Goal: Task Accomplishment & Management: Manage account settings

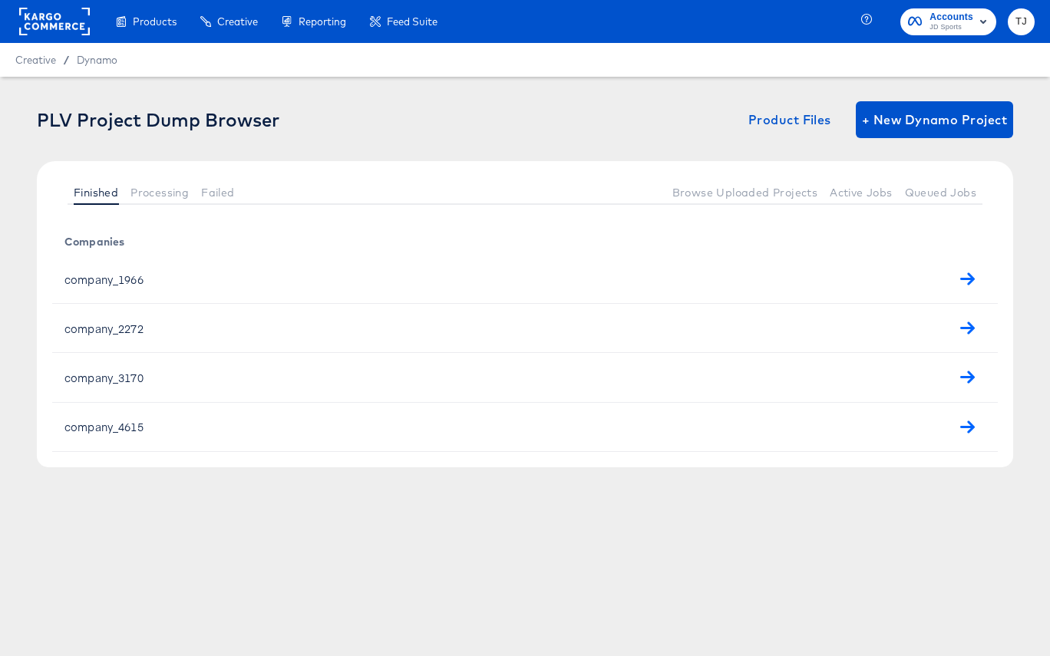
click at [36, 28] on rect at bounding box center [54, 22] width 71 height 28
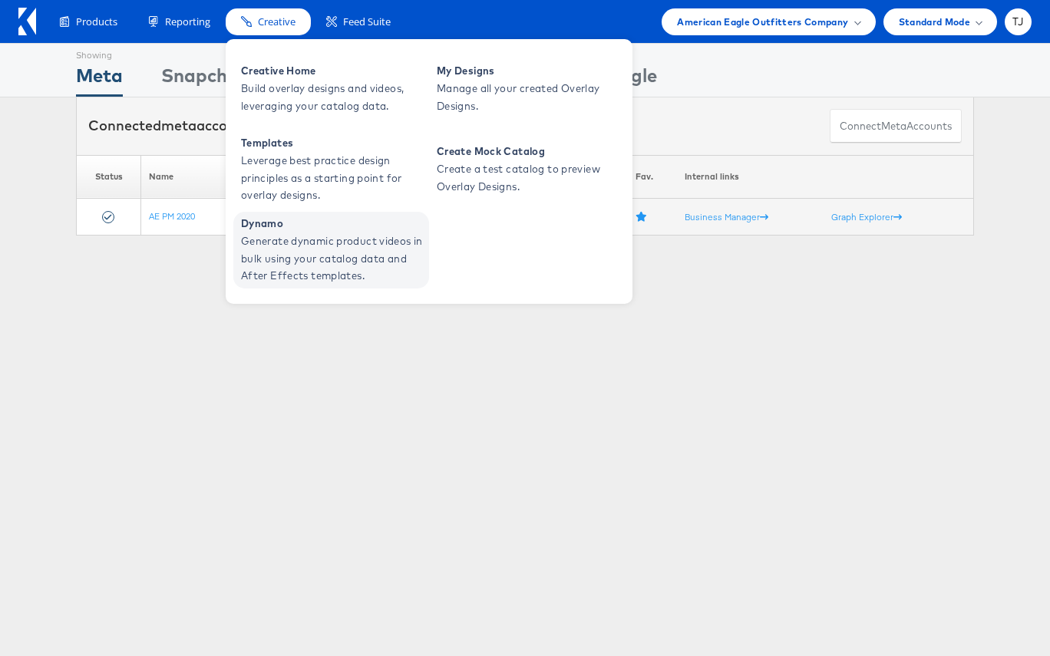
click at [263, 251] on span "Generate dynamic product videos in bulk using your catalog data and After Effec…" at bounding box center [333, 259] width 184 height 52
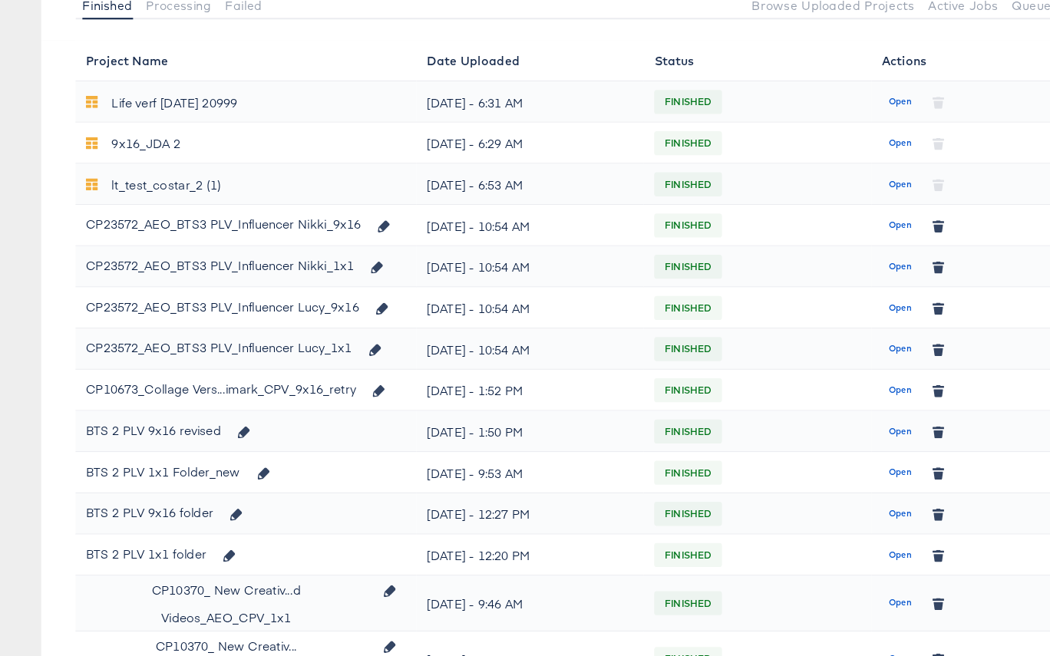
scroll to position [161, 0]
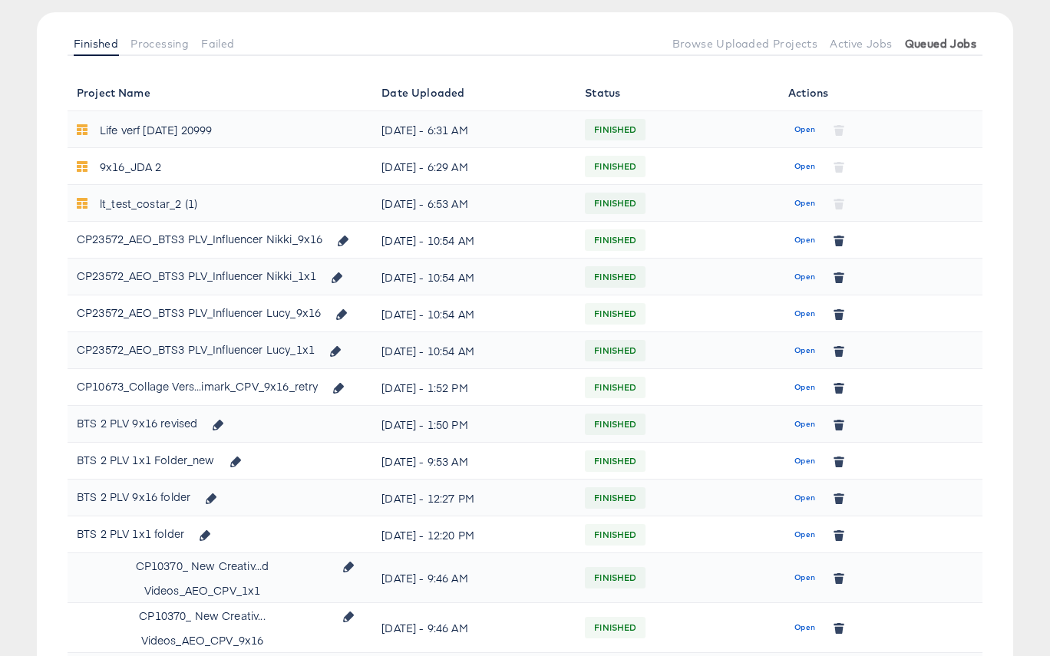
click at [960, 41] on span "Queued Jobs" at bounding box center [940, 44] width 71 height 12
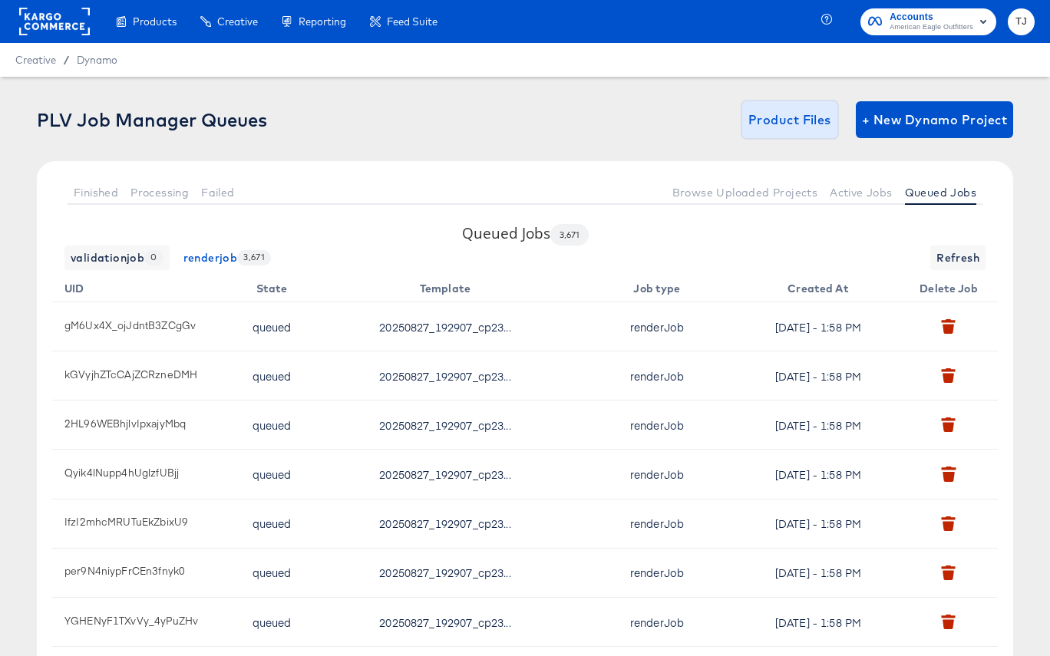
click at [801, 121] on span "Product Files" at bounding box center [789, 119] width 83 height 21
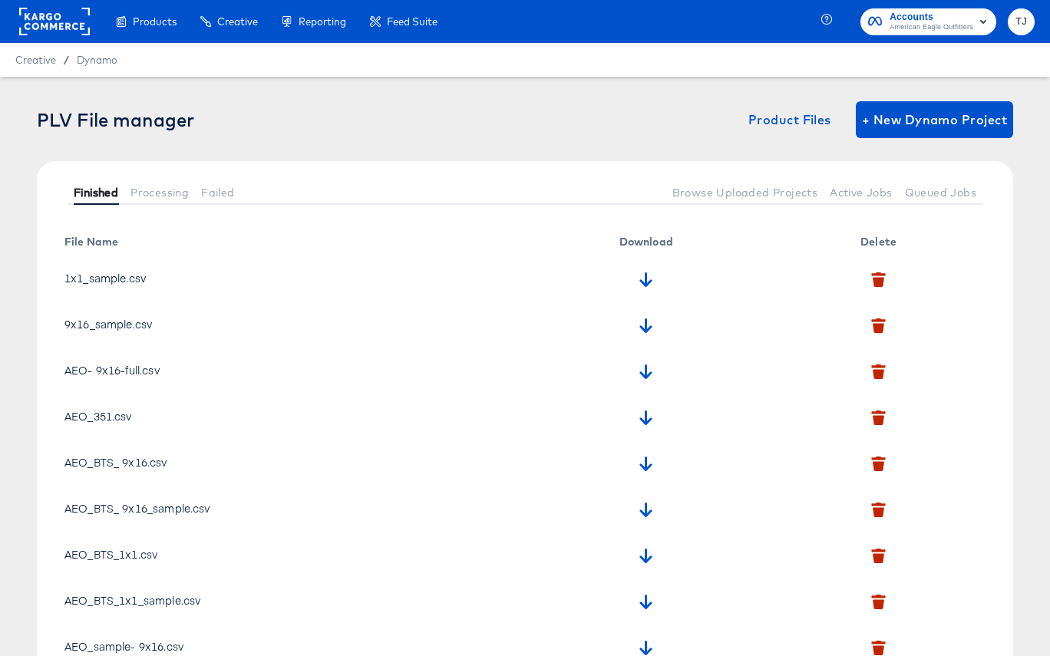
click at [88, 184] on button "Finished" at bounding box center [96, 192] width 57 height 25
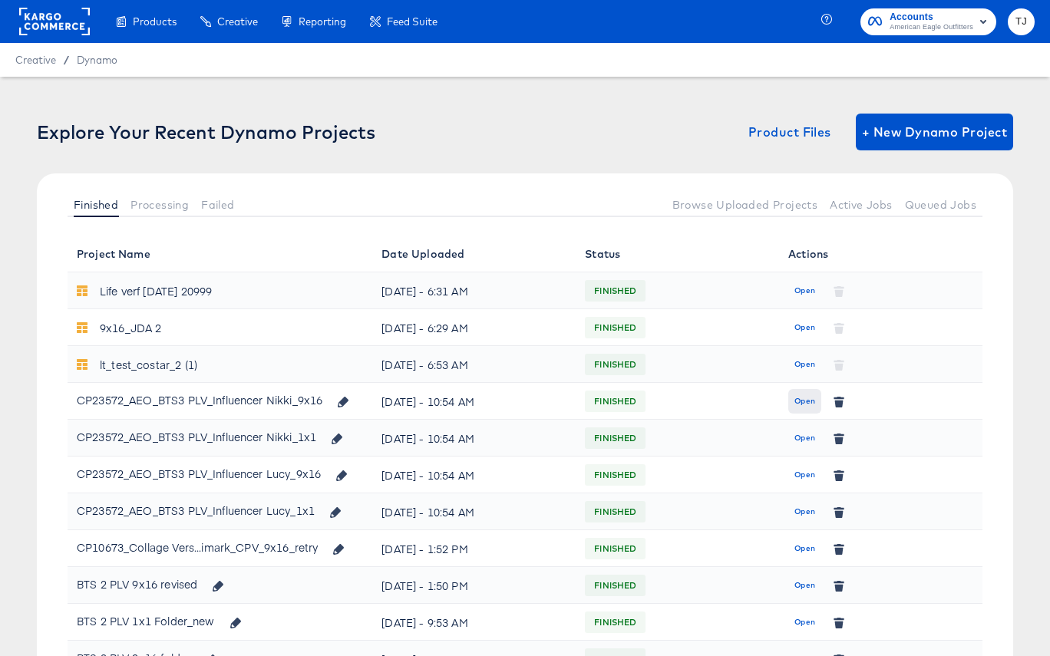
click at [801, 400] on span "Open" at bounding box center [805, 402] width 21 height 14
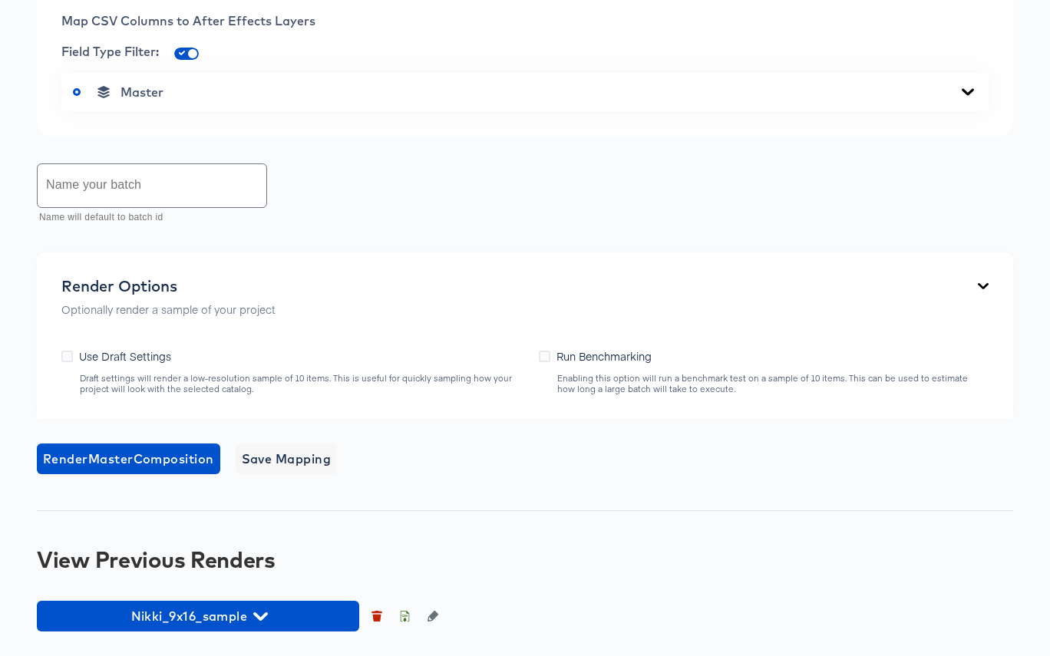
scroll to position [947, 0]
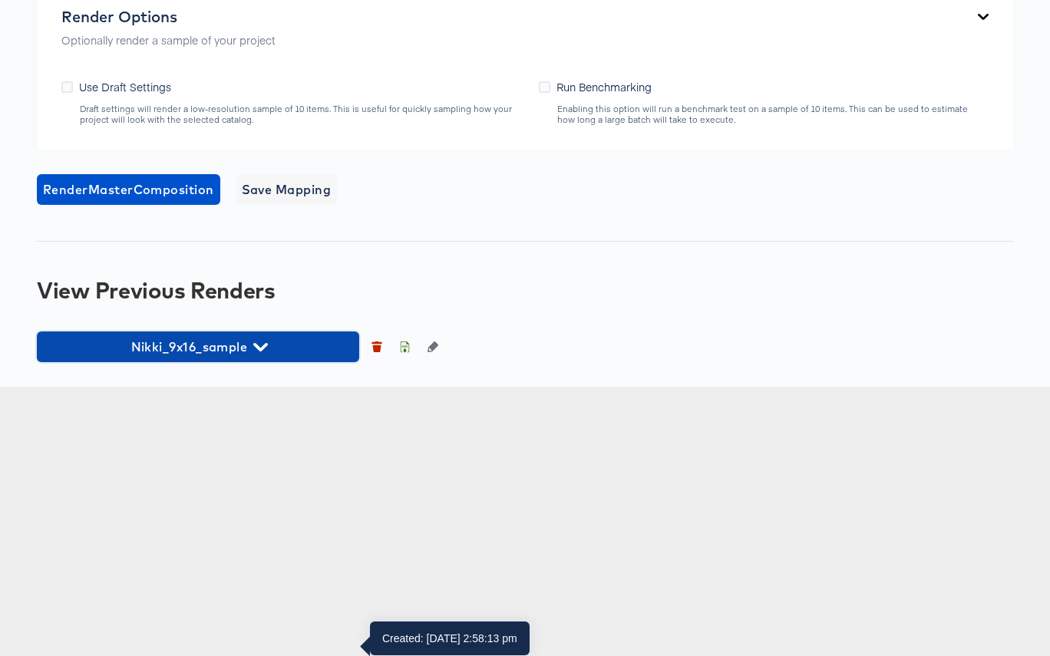
click at [281, 358] on span "Nikki_9x16_sample" at bounding box center [198, 346] width 307 height 21
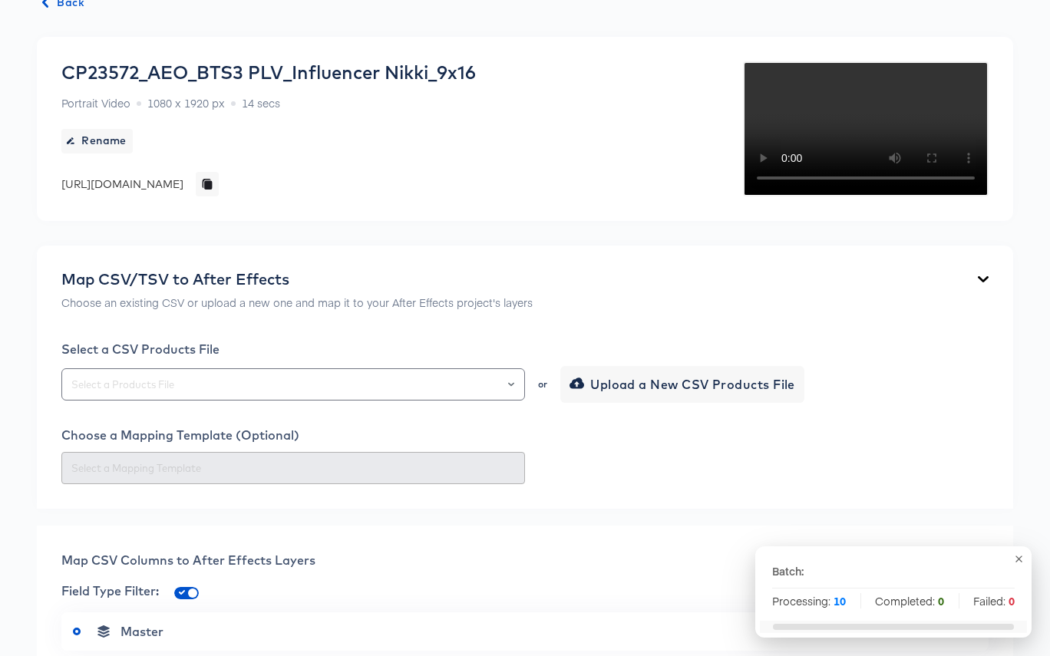
scroll to position [0, 0]
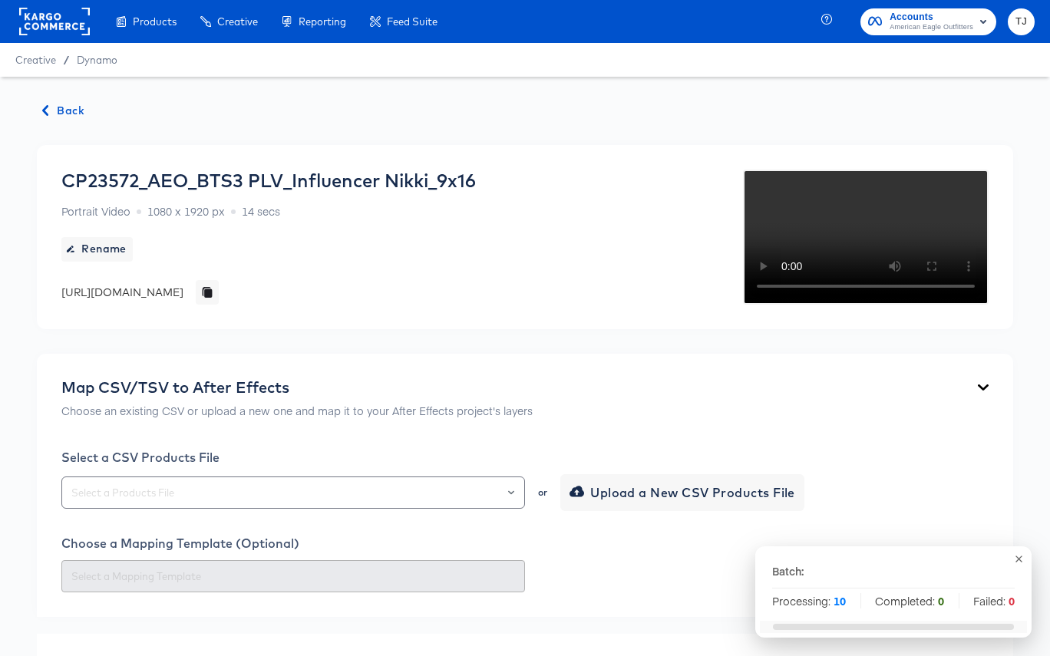
click at [59, 18] on rect at bounding box center [54, 22] width 71 height 28
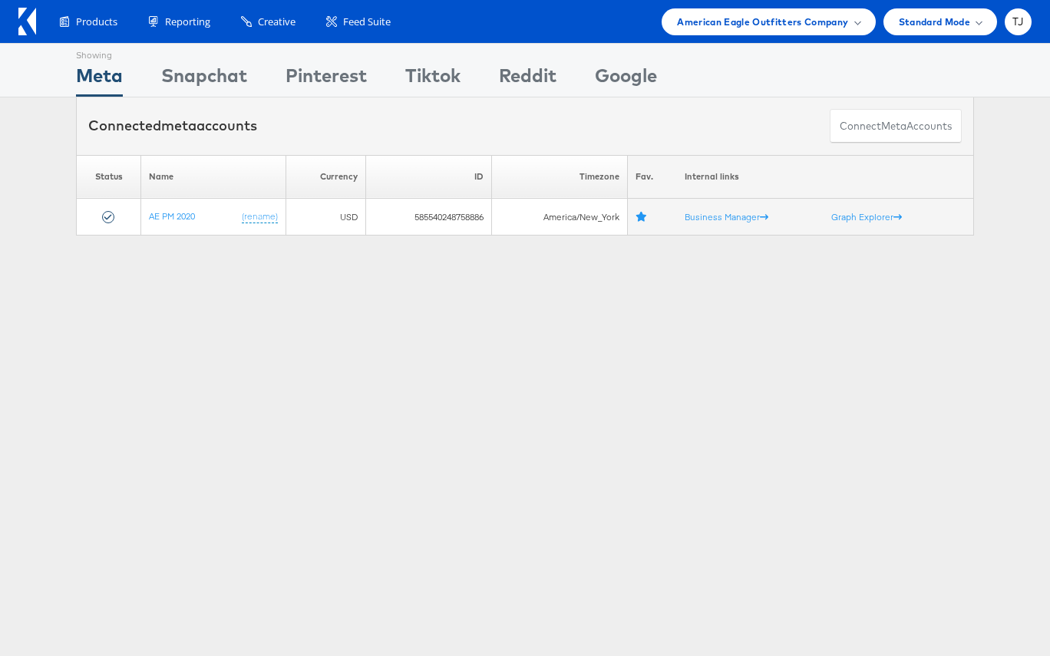
drag, startPoint x: 841, startPoint y: 18, endPoint x: 835, endPoint y: 38, distance: 20.7
click at [840, 18] on span "American Eagle Outfitters Company" at bounding box center [762, 22] width 171 height 16
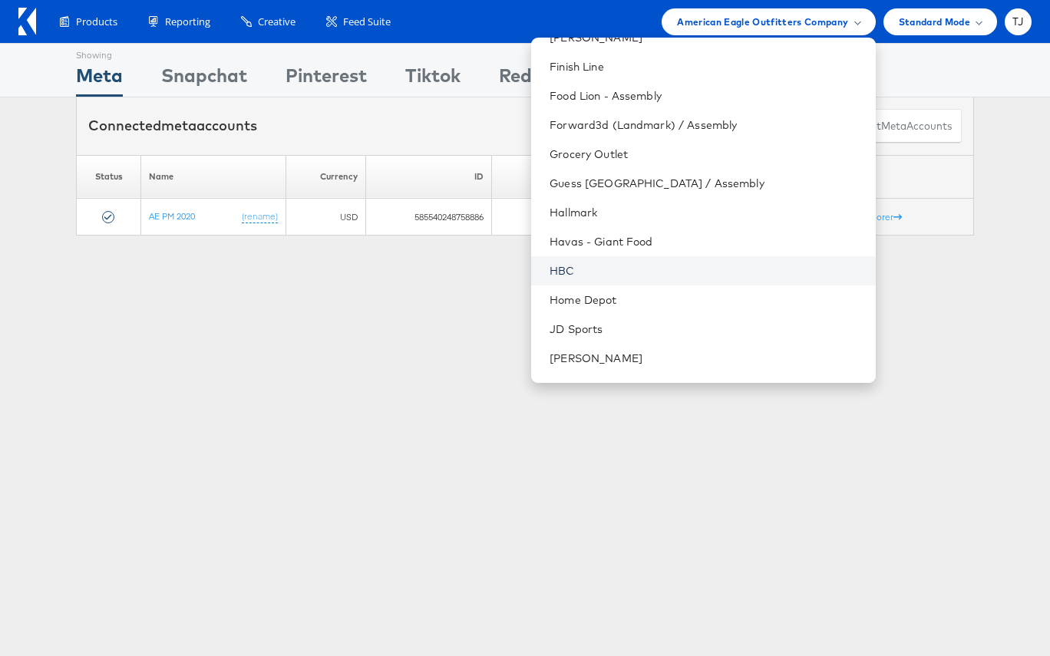
click at [698, 273] on link "HBC" at bounding box center [706, 270] width 313 height 15
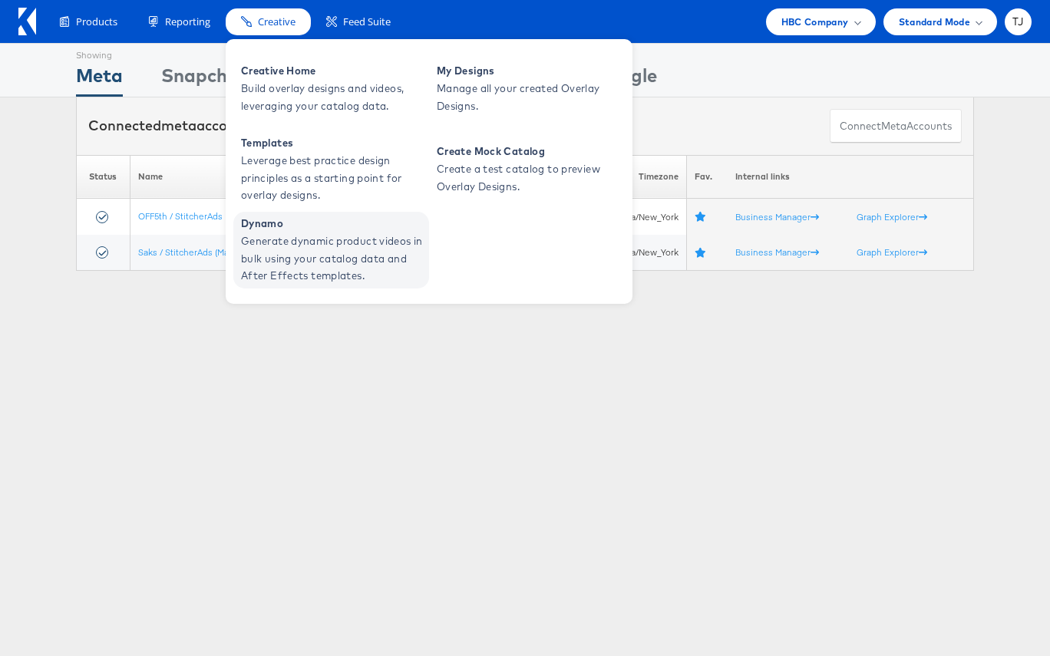
click at [266, 231] on span "Dynamo" at bounding box center [333, 224] width 184 height 18
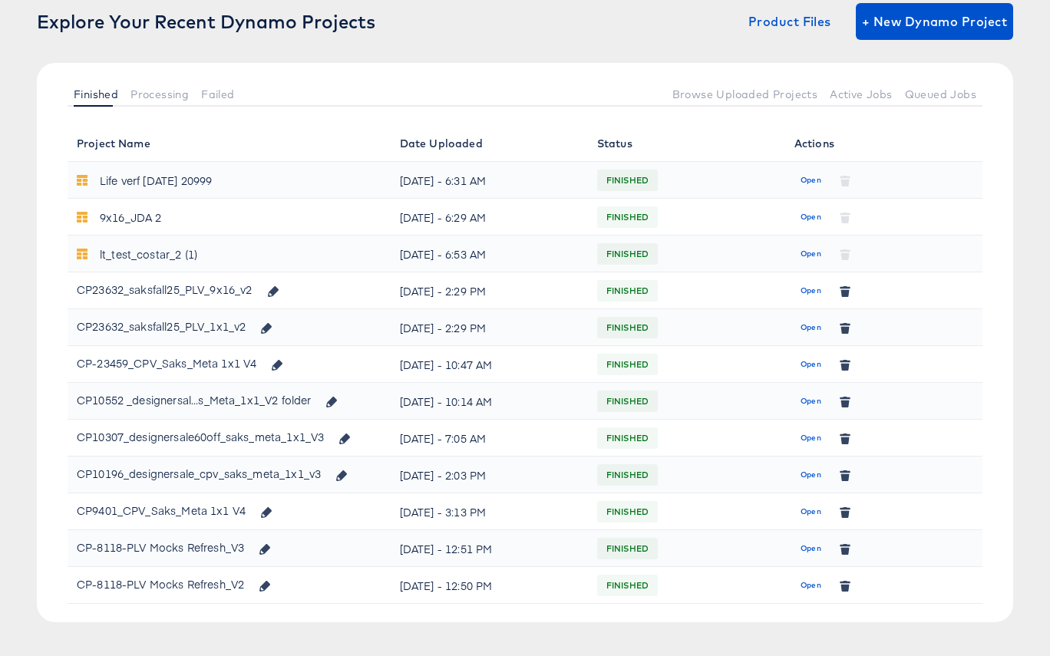
scroll to position [114, 0]
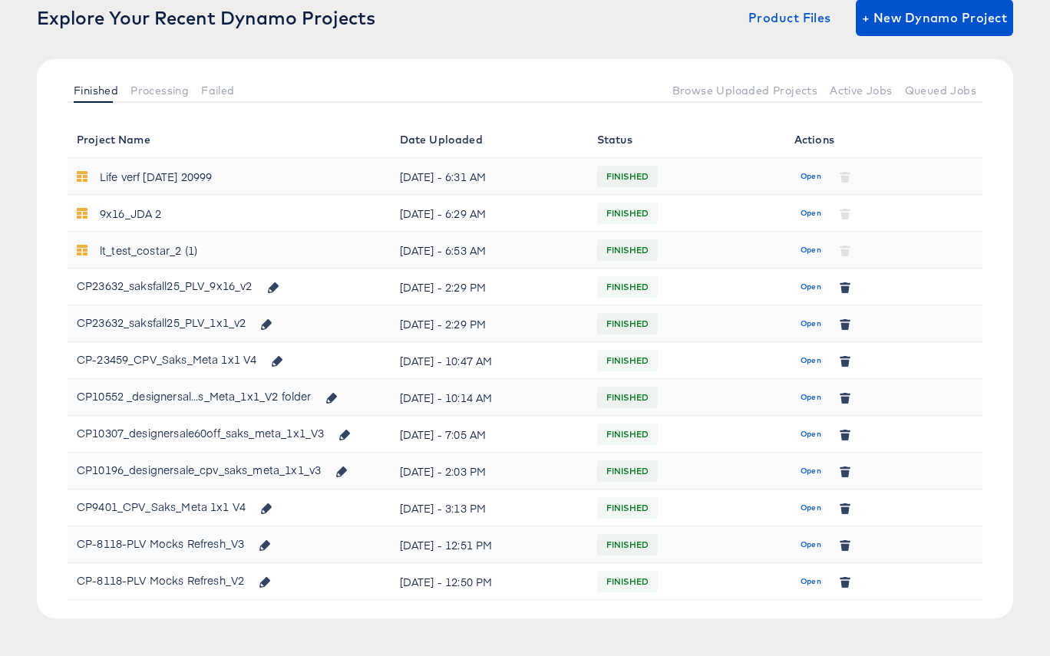
click at [808, 324] on span "Open" at bounding box center [811, 324] width 21 height 14
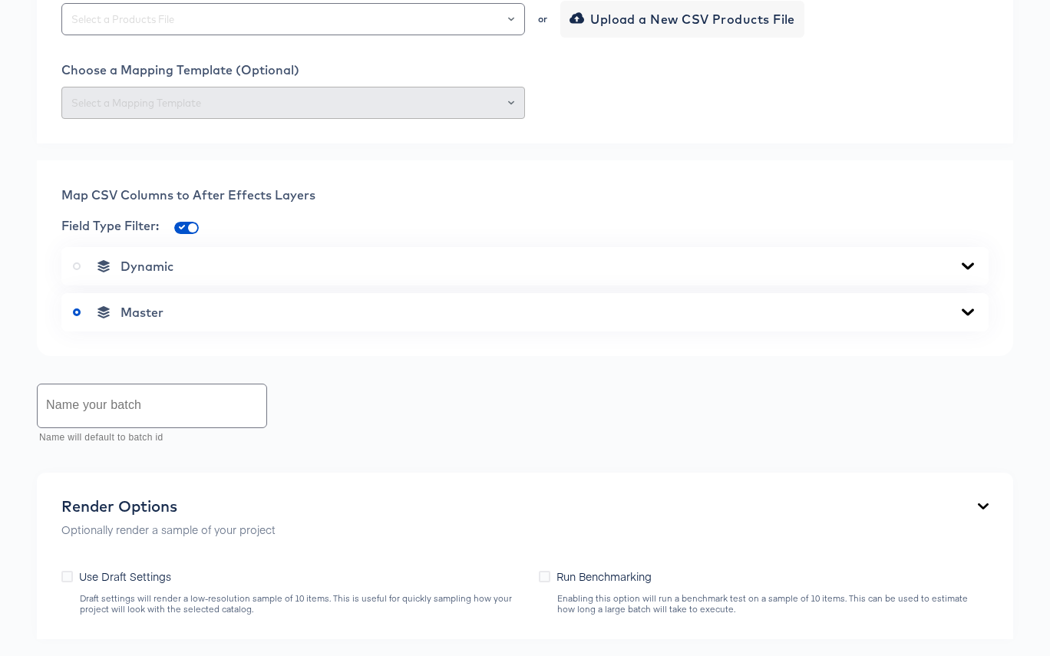
scroll to position [740, 0]
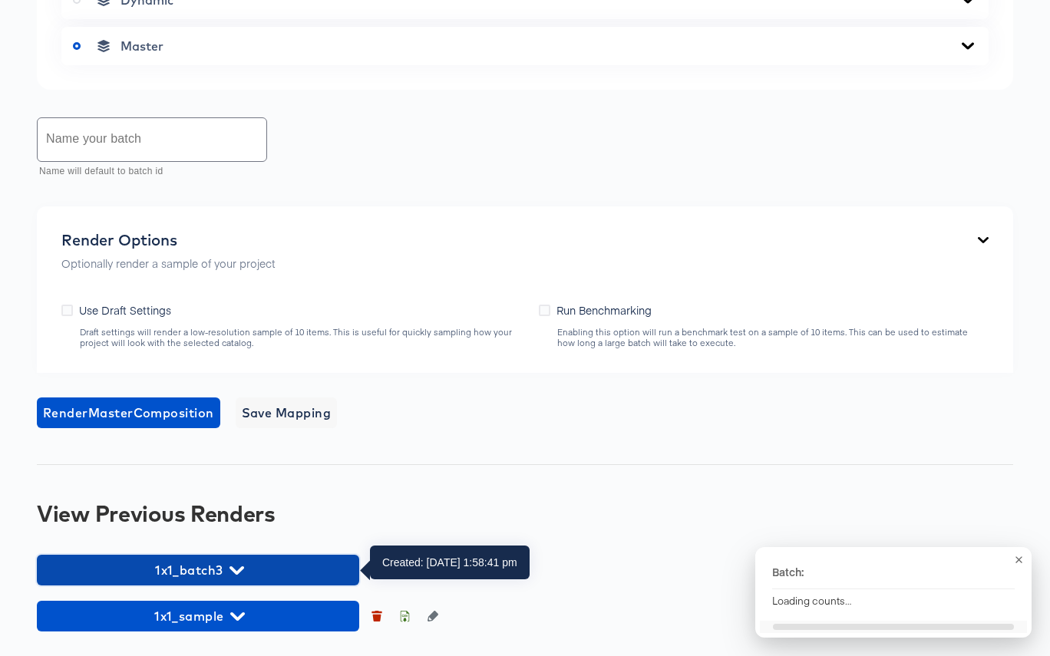
click at [239, 573] on icon "button" at bounding box center [237, 571] width 15 height 8
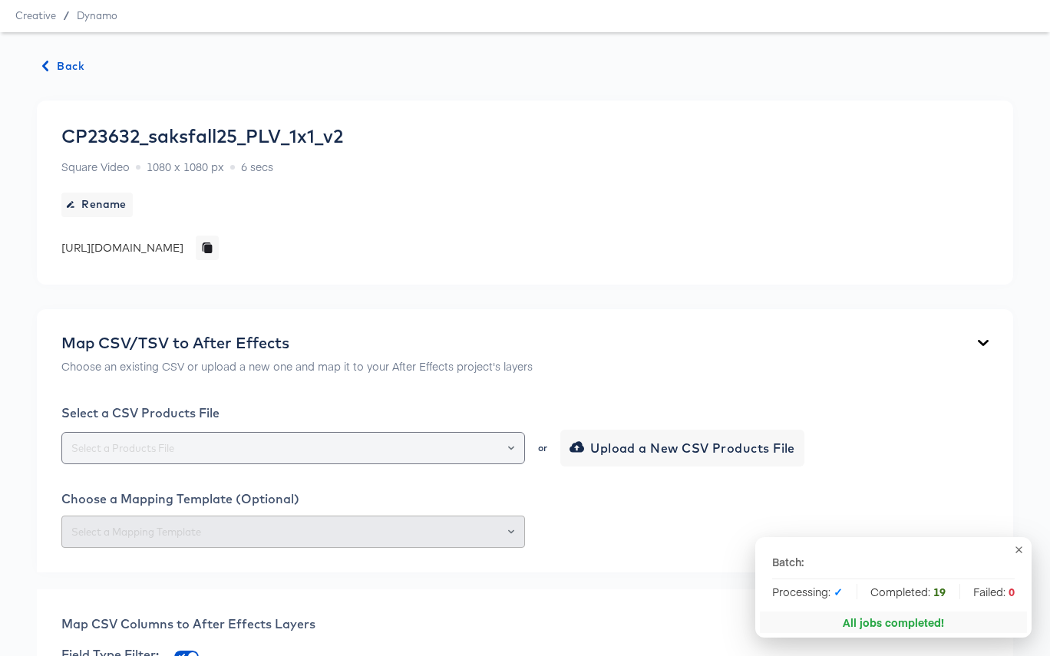
scroll to position [0, 0]
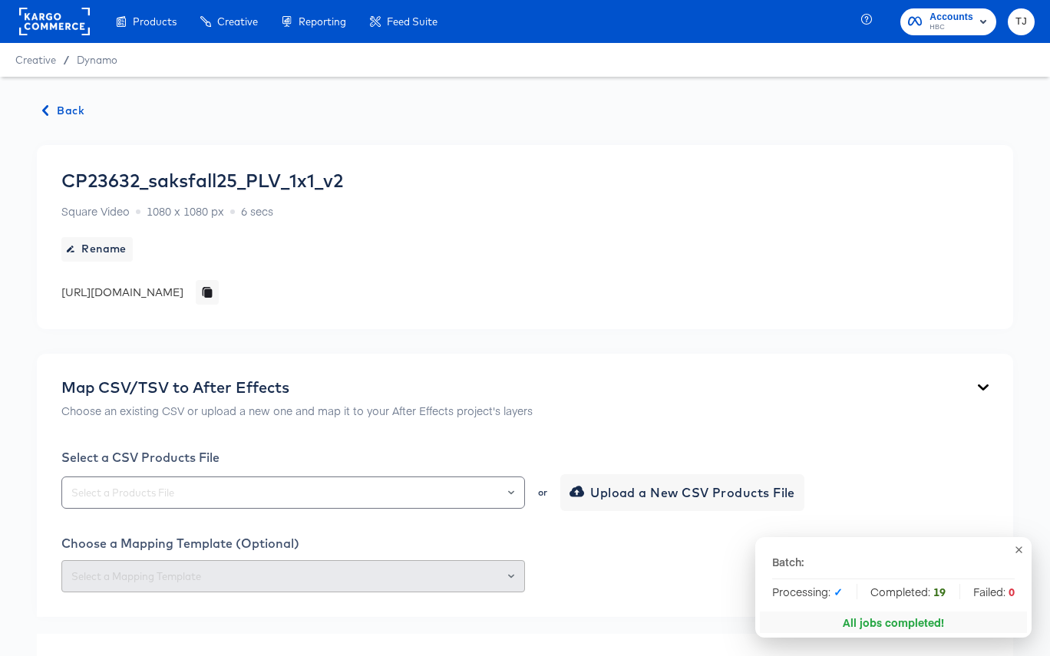
click at [61, 112] on span "Back" at bounding box center [63, 110] width 41 height 19
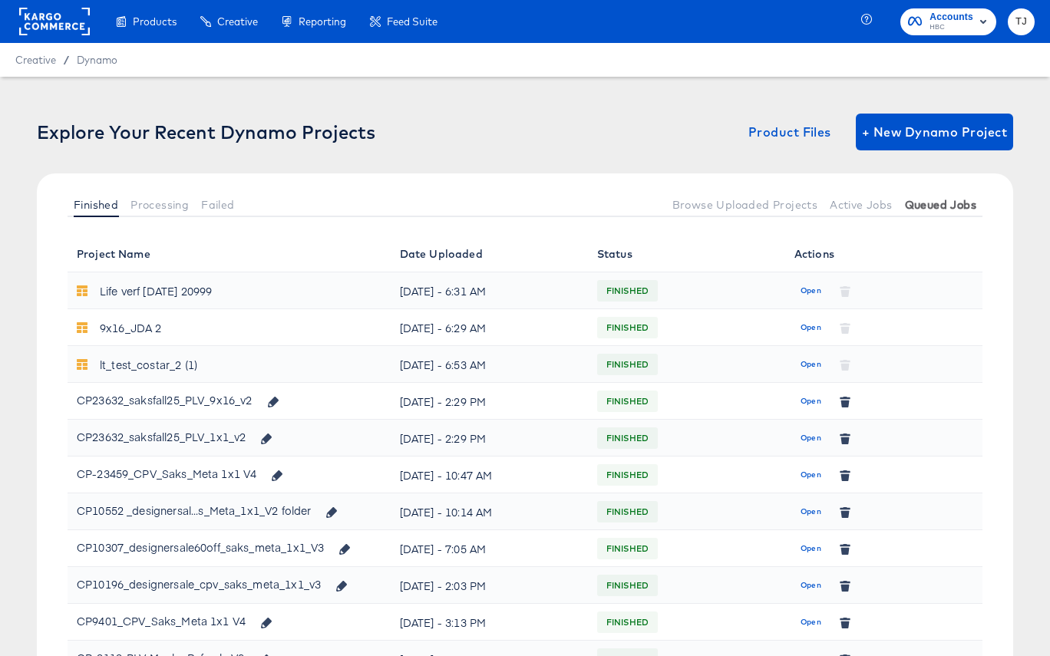
click at [933, 205] on span "Queued Jobs" at bounding box center [940, 205] width 71 height 12
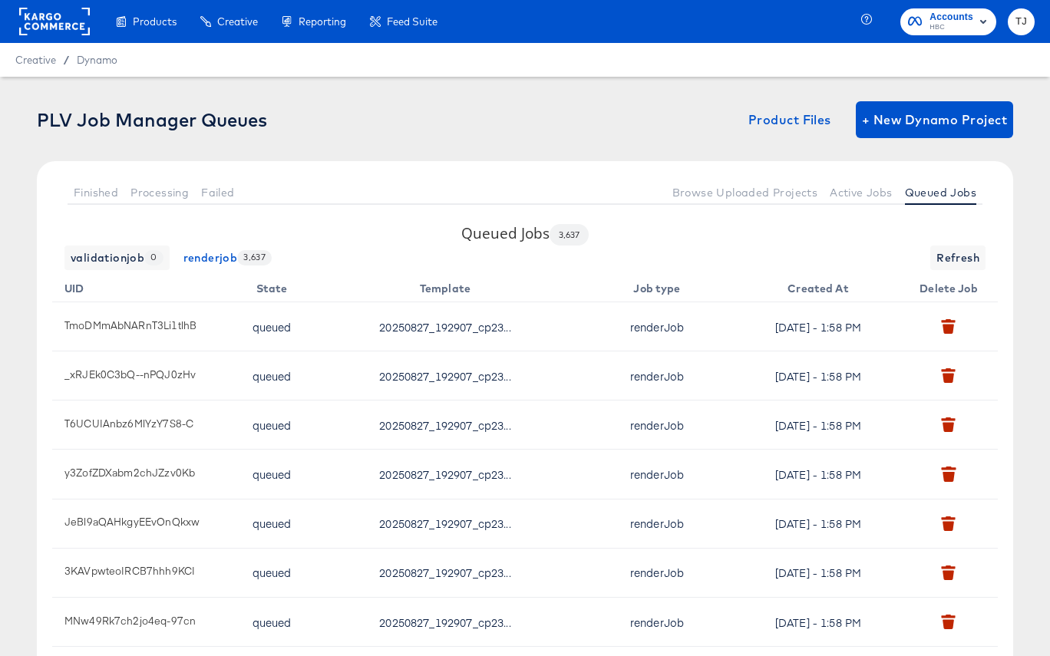
click at [970, 24] on span "HBC" at bounding box center [952, 27] width 44 height 12
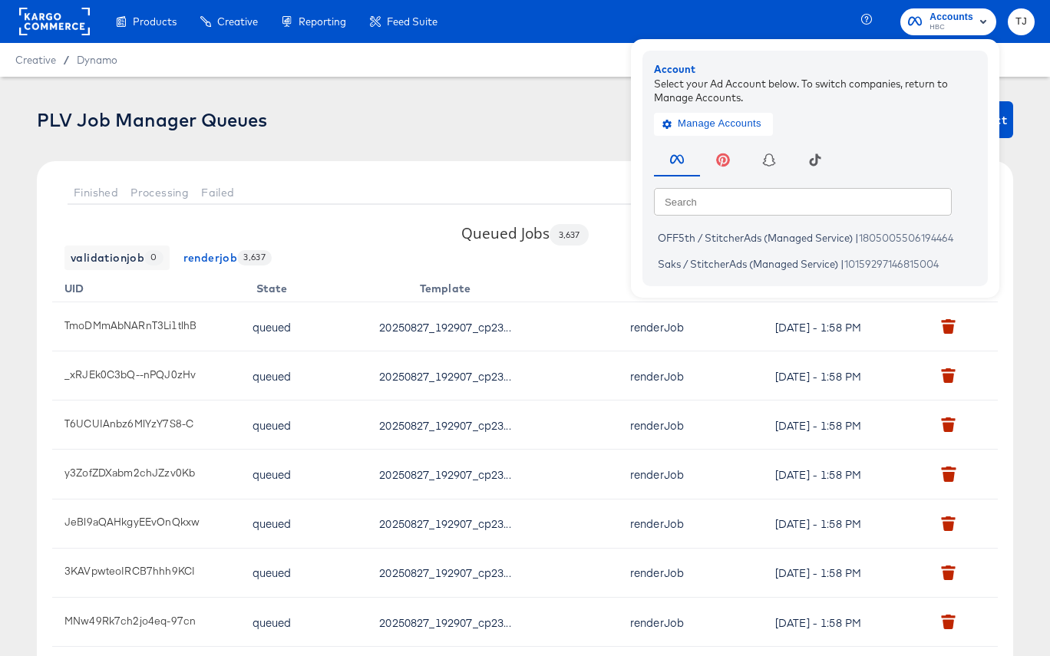
click at [47, 30] on rect at bounding box center [54, 22] width 71 height 28
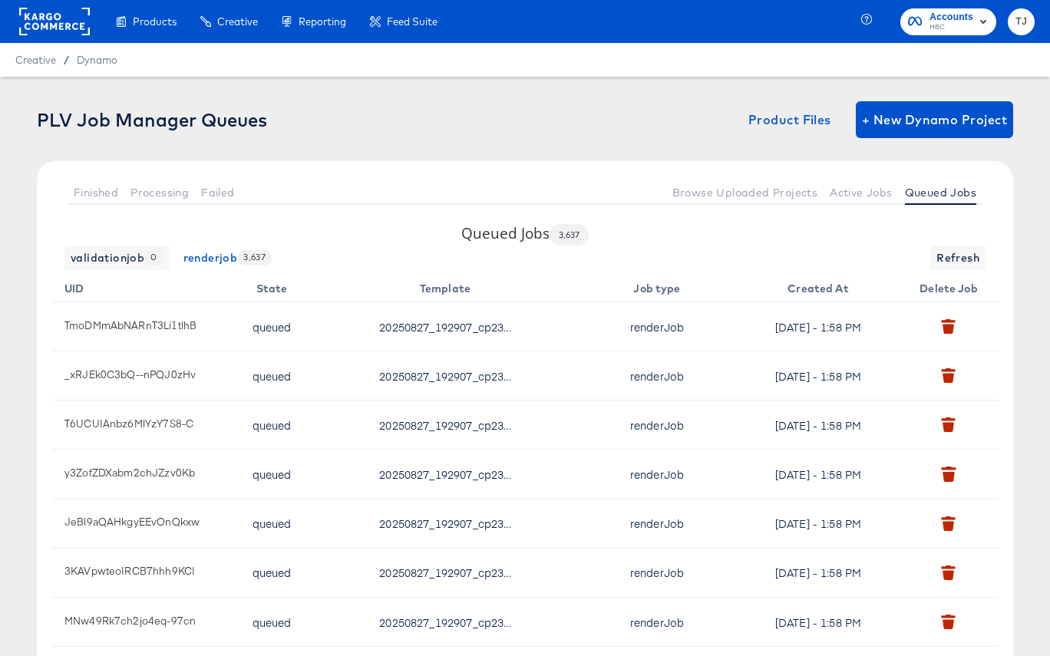
click at [46, 24] on rect at bounding box center [54, 22] width 71 height 28
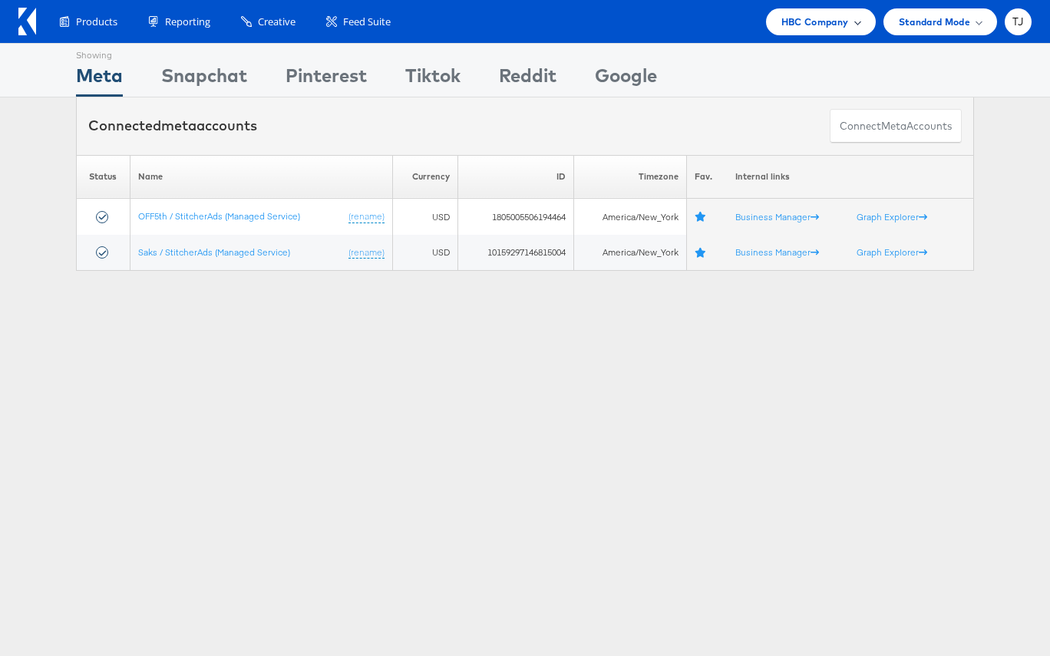
click at [854, 23] on span at bounding box center [858, 22] width 8 height 8
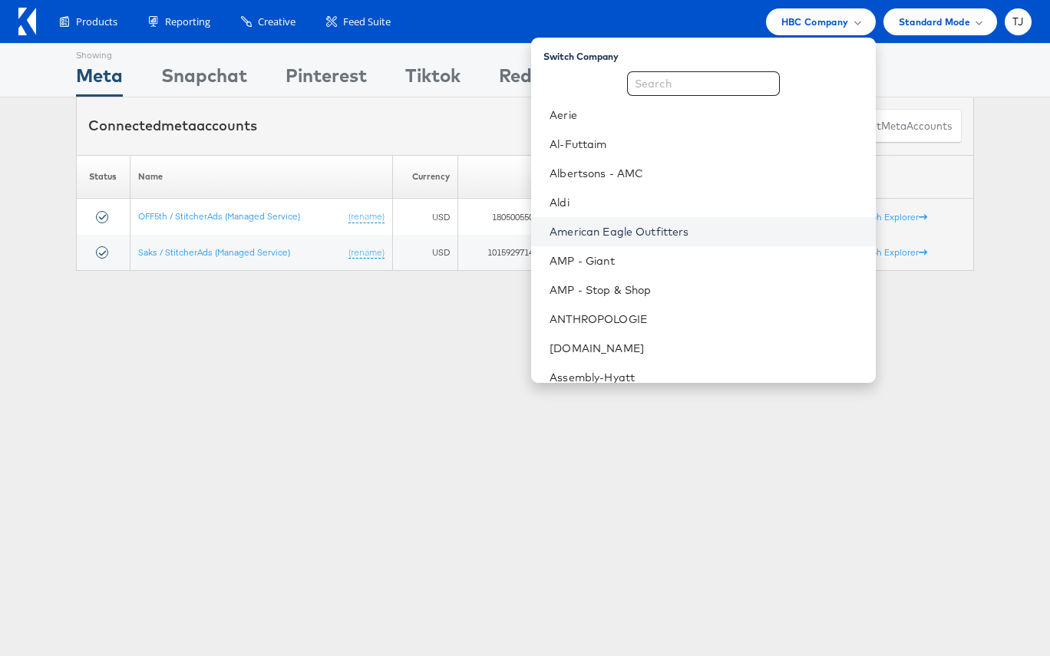
click at [728, 227] on link "American Eagle Outfitters" at bounding box center [706, 231] width 313 height 15
